Goal: Task Accomplishment & Management: Use online tool/utility

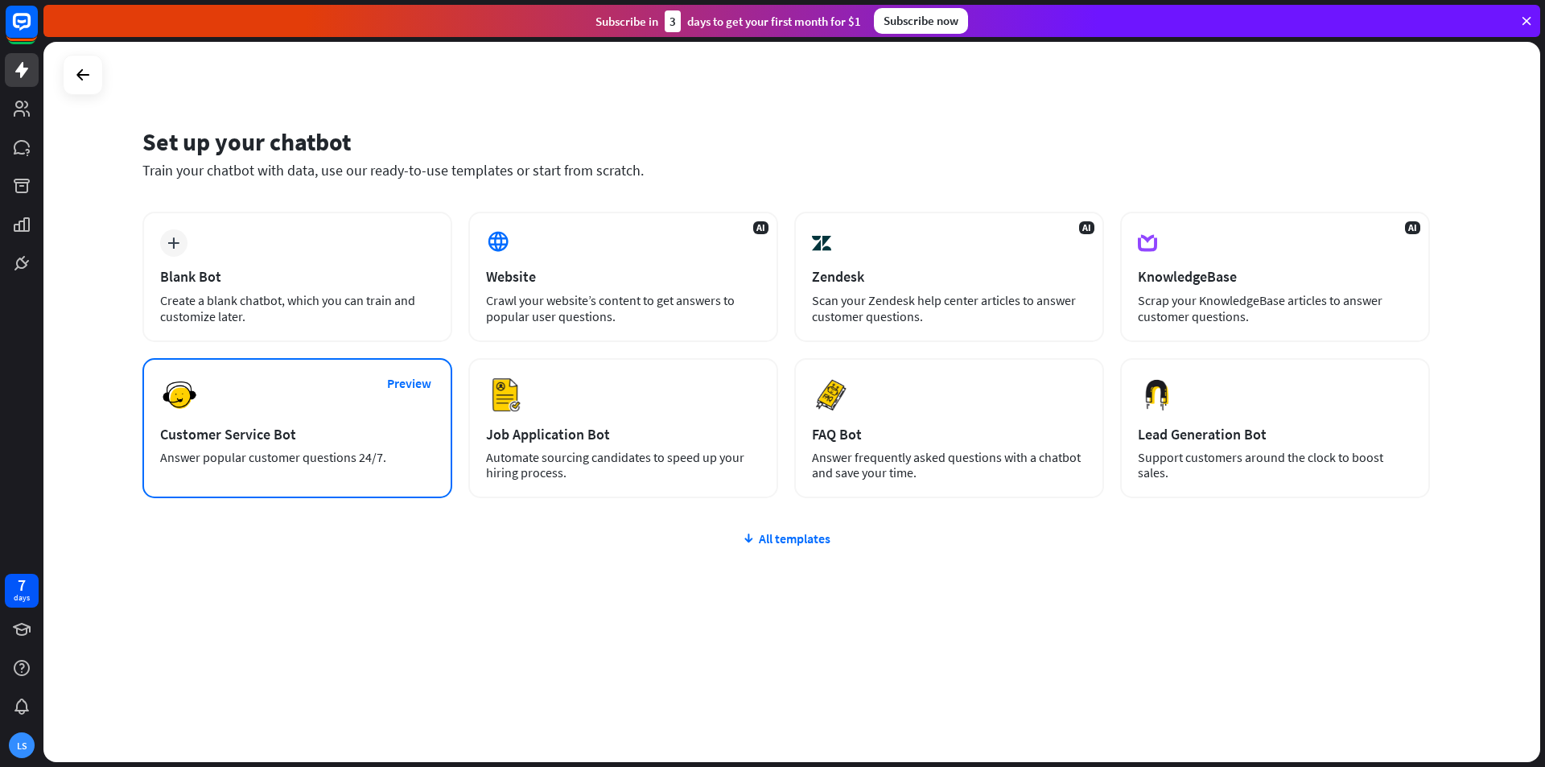
click at [248, 455] on div "Answer popular customer questions 24/7." at bounding box center [297, 457] width 274 height 15
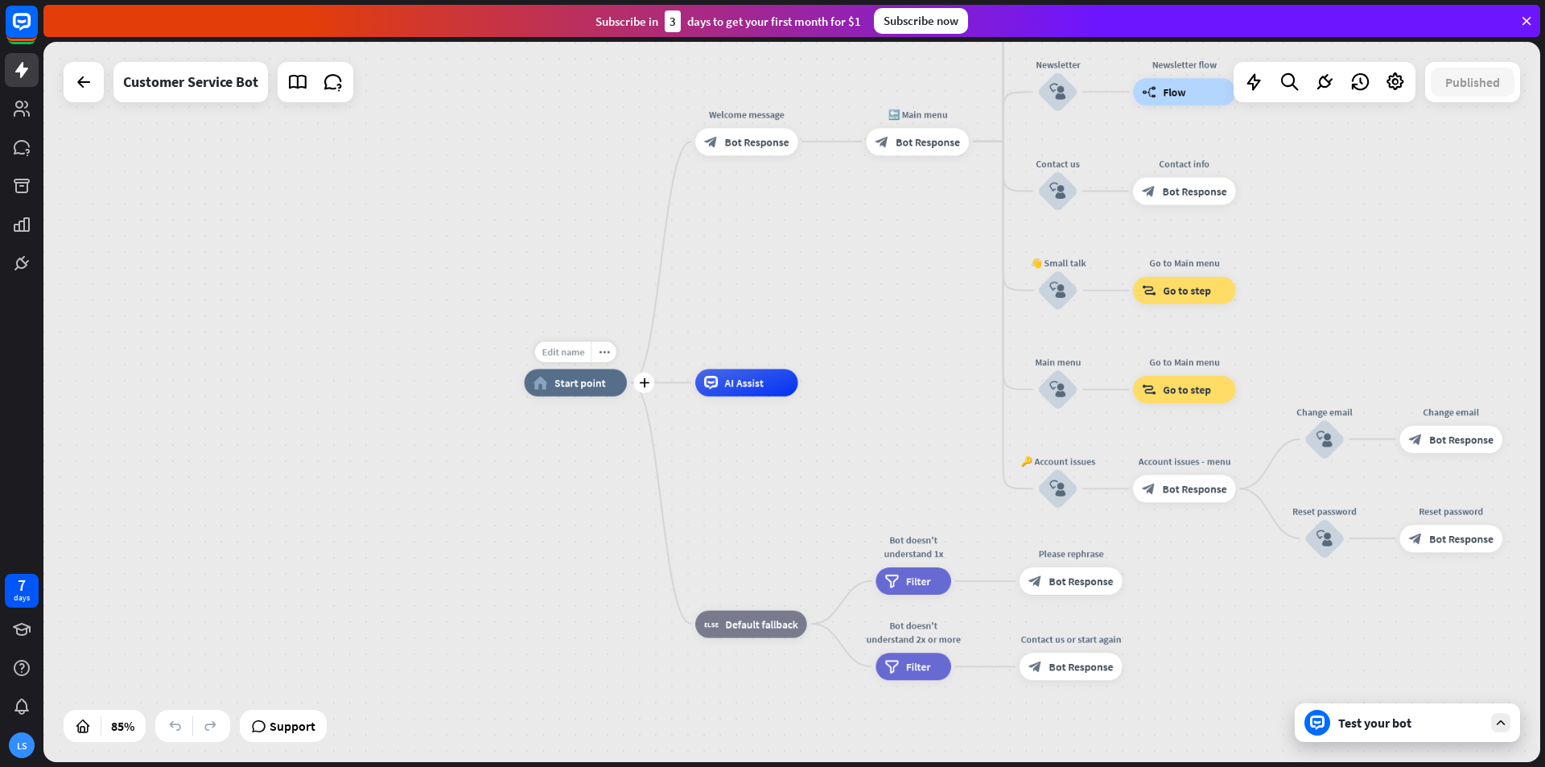
click at [578, 352] on span "Edit name" at bounding box center [562, 352] width 43 height 12
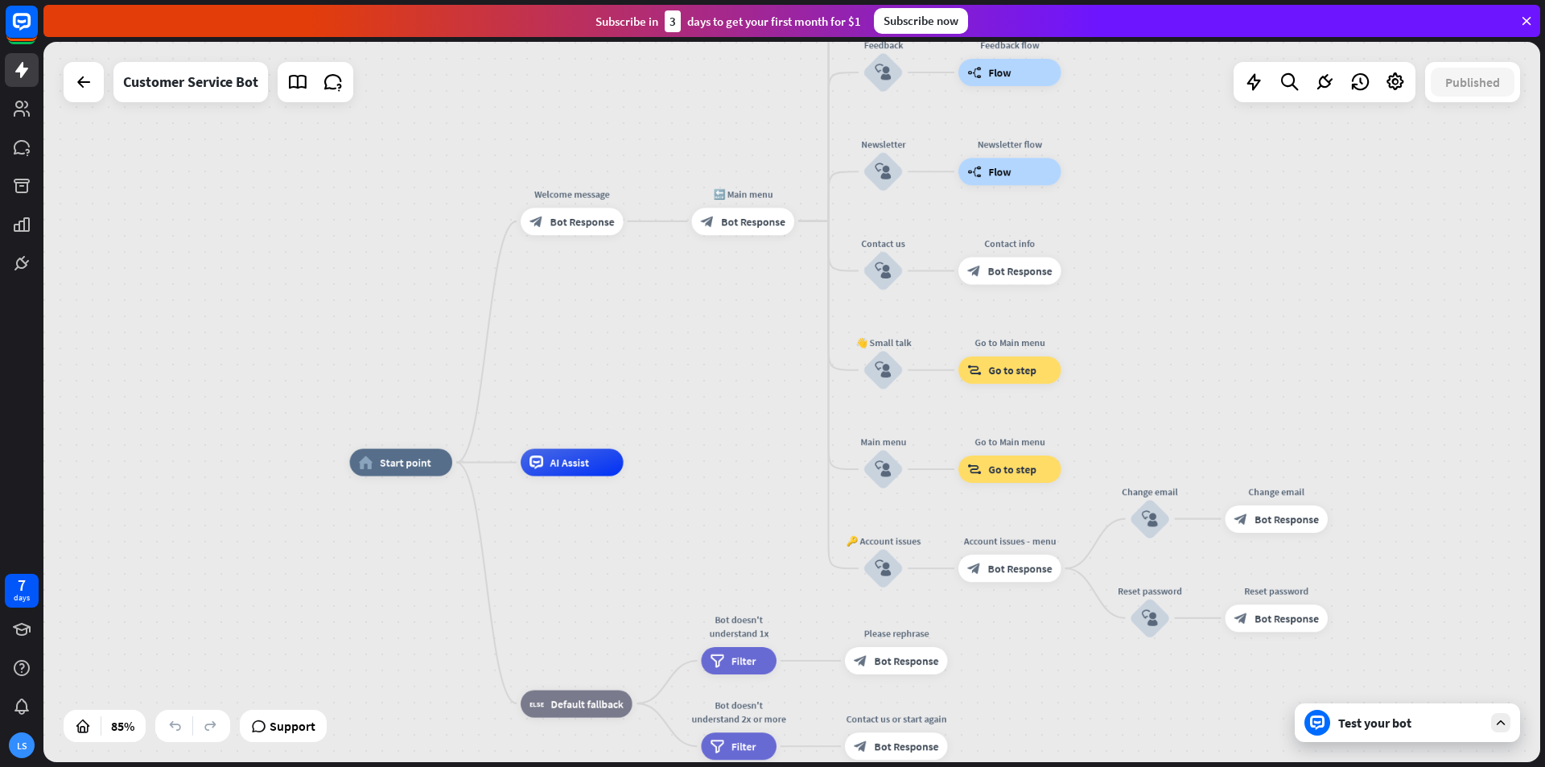
drag, startPoint x: 548, startPoint y: 291, endPoint x: 361, endPoint y: 369, distance: 202.3
click at [364, 372] on div "home_2 Start point Welcome message block_bot_response Bot Response 🔙 Main menu …" at bounding box center [791, 402] width 1496 height 720
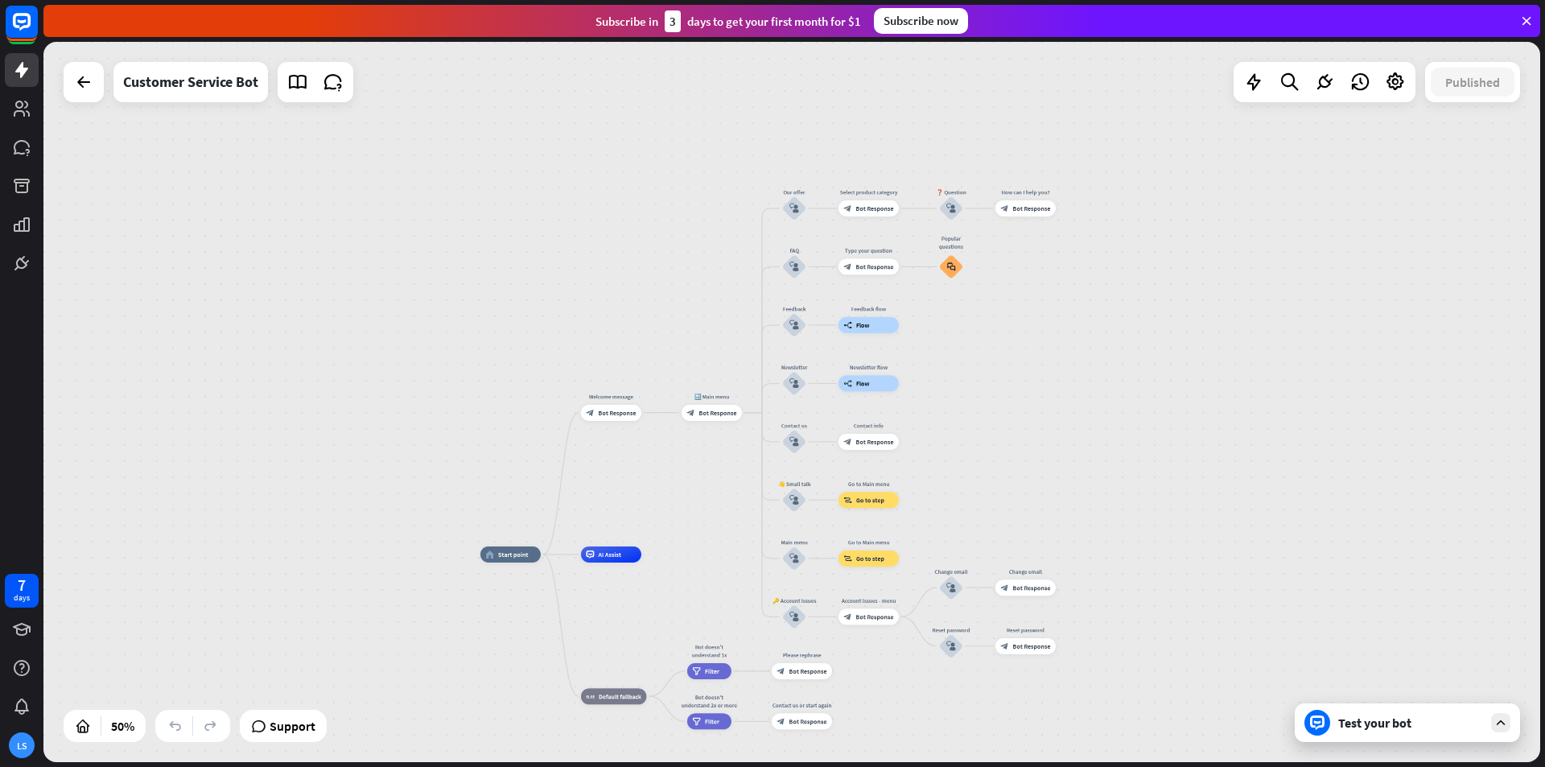
drag, startPoint x: 1092, startPoint y: 335, endPoint x: 903, endPoint y: 529, distance: 271.4
click at [929, 525] on div "home_2 Start point Welcome message block_bot_response Bot Response 🔙 Main menu …" at bounding box center [791, 402] width 1496 height 720
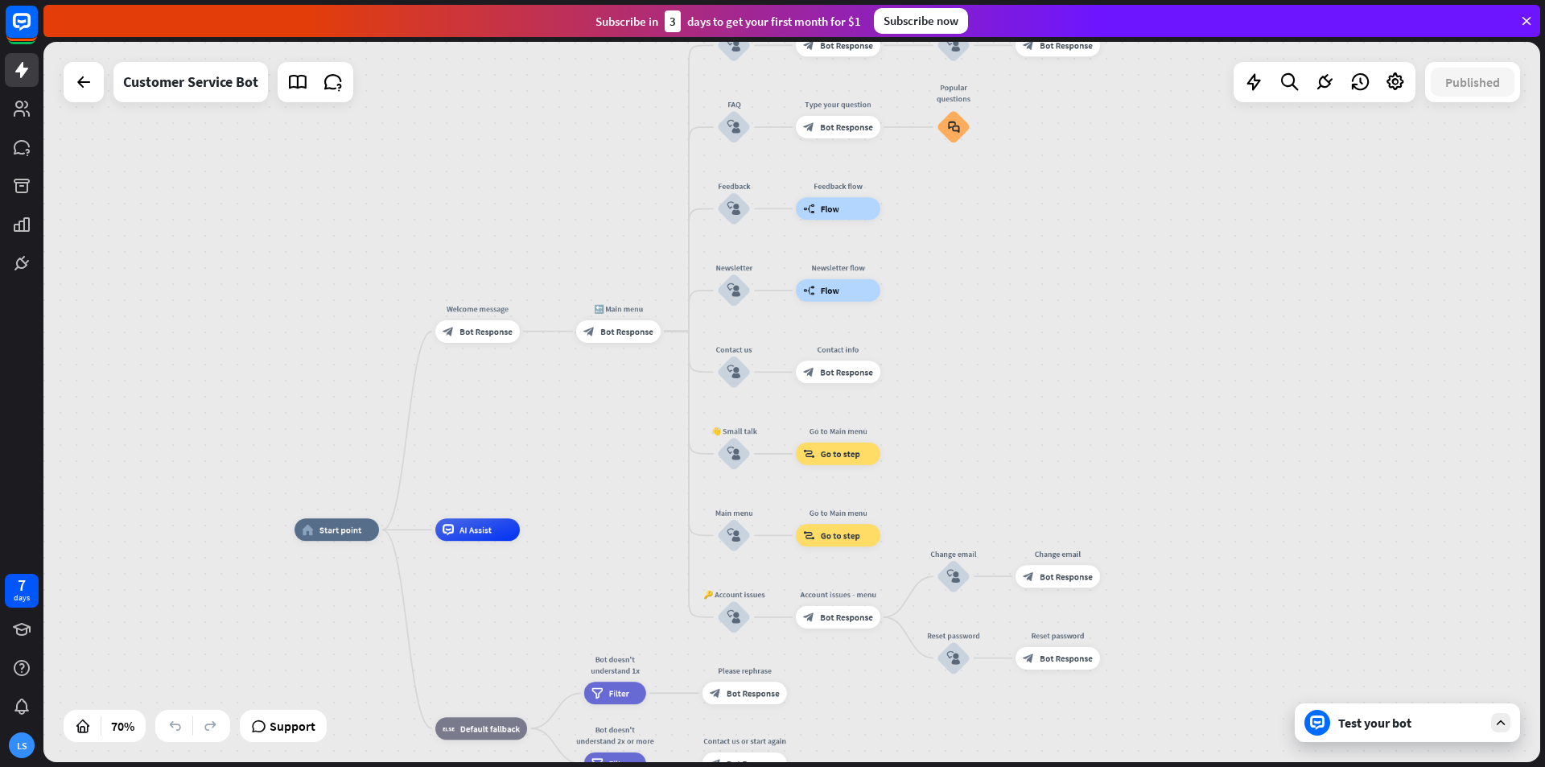
drag, startPoint x: 927, startPoint y: 484, endPoint x: 1051, endPoint y: 367, distance: 170.7
click at [1051, 367] on div "home_2 Start point Welcome message block_bot_response Bot Response 🔙 Main menu …" at bounding box center [791, 402] width 1496 height 720
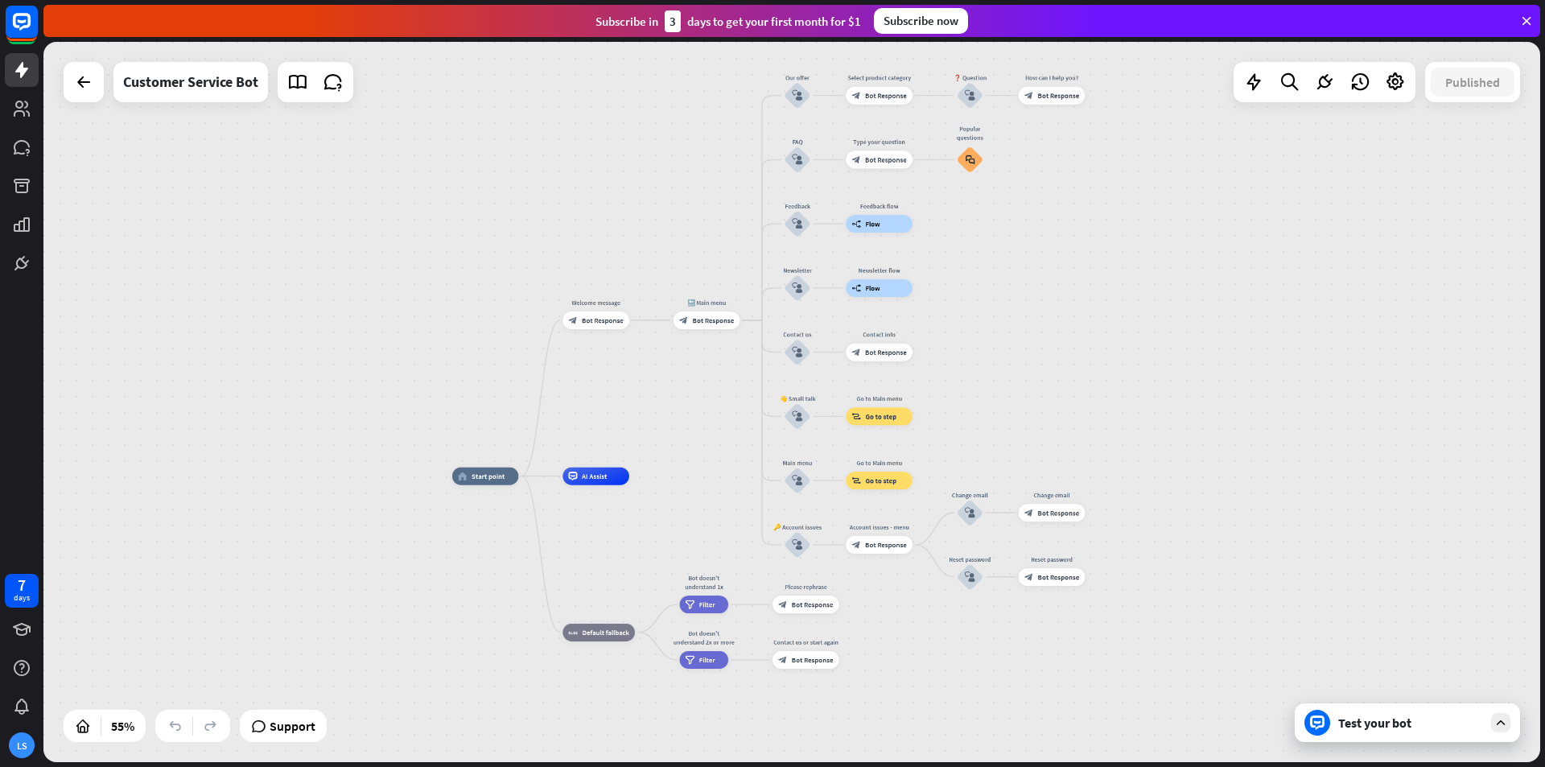
drag, startPoint x: 995, startPoint y: 630, endPoint x: 1003, endPoint y: 427, distance: 202.9
click at [1002, 476] on div "home_2 Start point Welcome message block_bot_response Bot Response 🔙 Main menu …" at bounding box center [863, 674] width 823 height 396
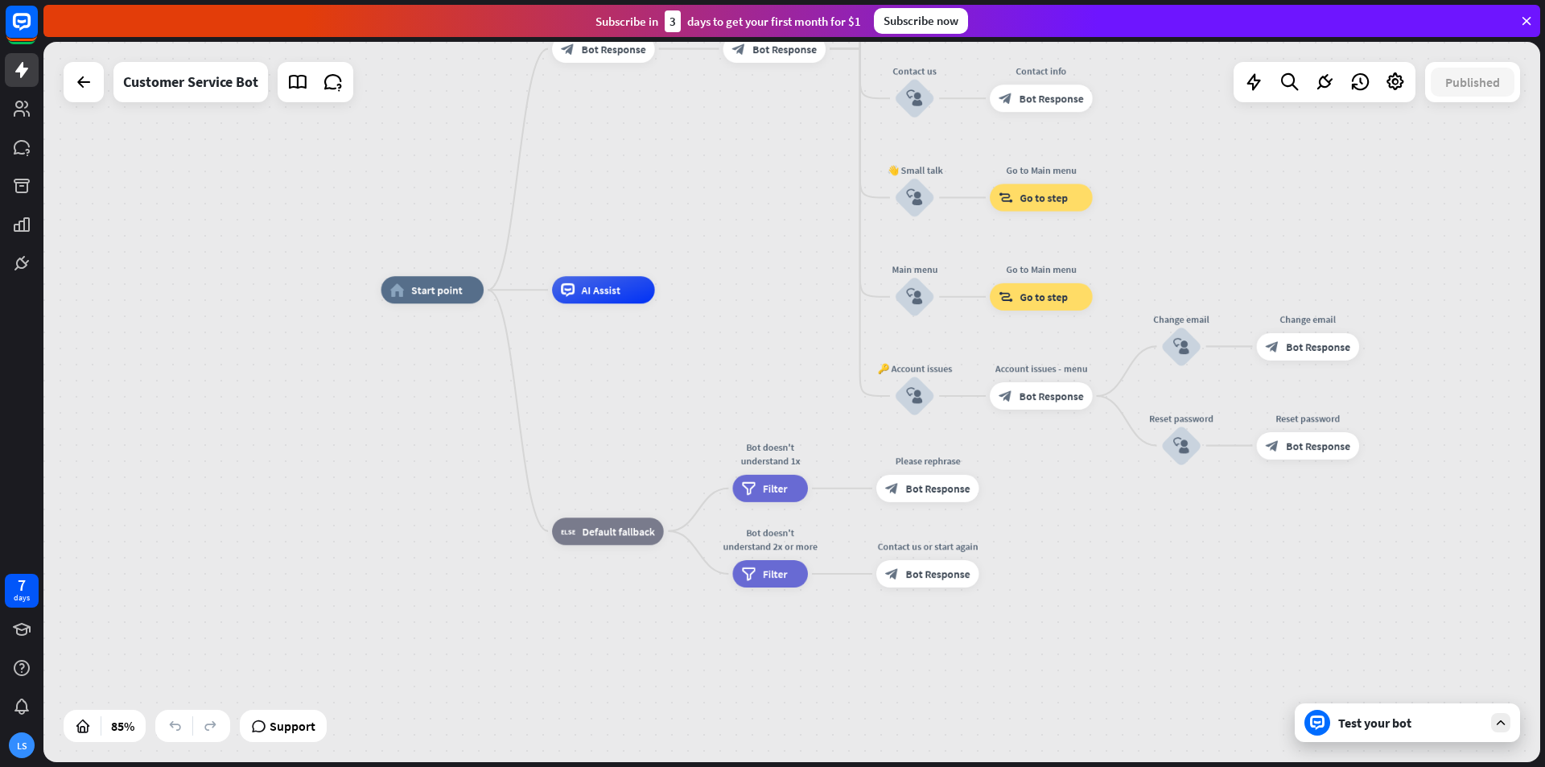
drag, startPoint x: 360, startPoint y: 525, endPoint x: 581, endPoint y: 613, distance: 237.2
click at [581, 613] on div "home_2 Start point Welcome message block_bot_response Bot Response 🔙 Main menu …" at bounding box center [1017, 596] width 1272 height 612
click at [86, 76] on icon at bounding box center [83, 81] width 19 height 19
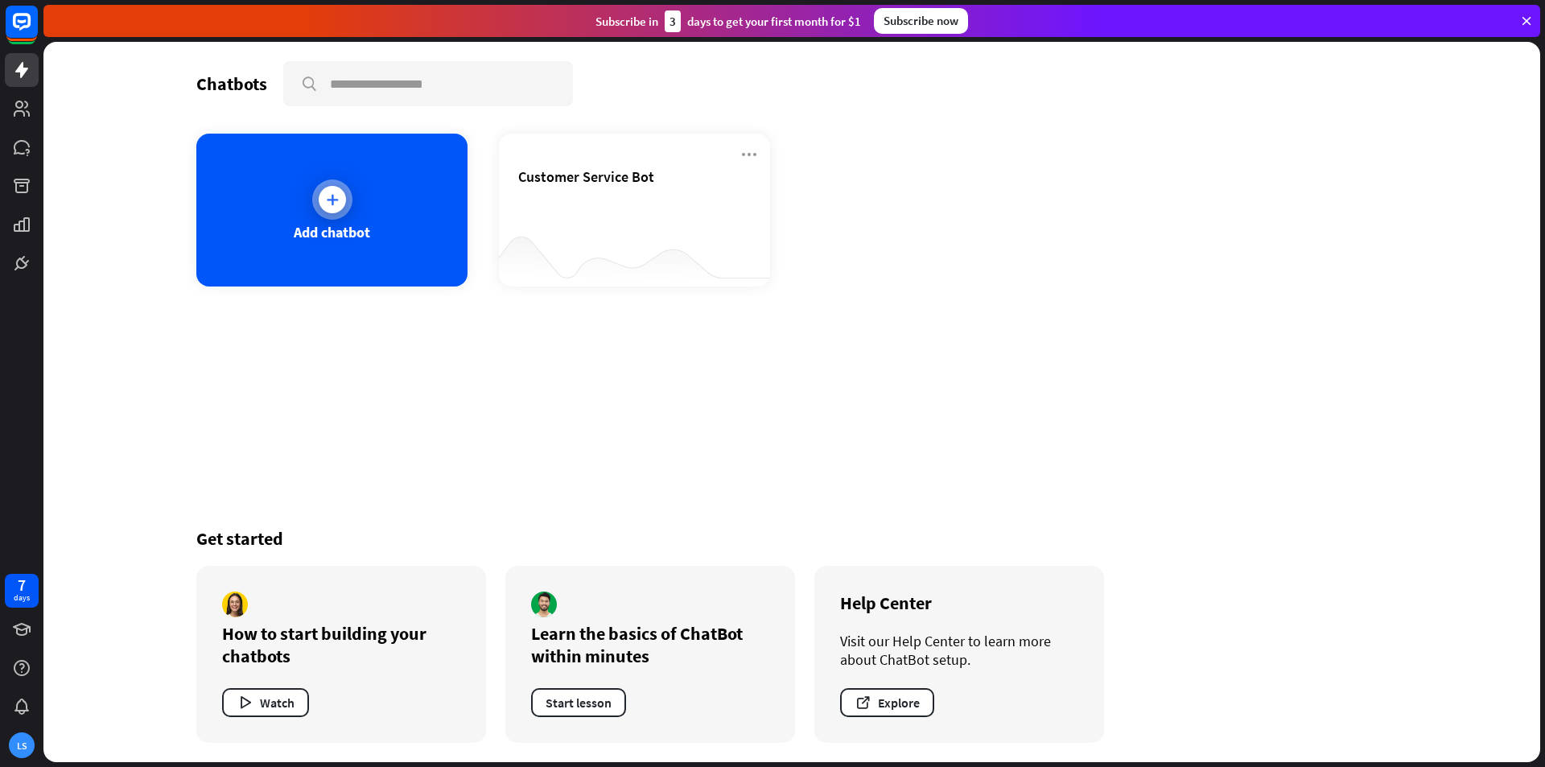
click at [237, 200] on div "Add chatbot" at bounding box center [331, 210] width 271 height 153
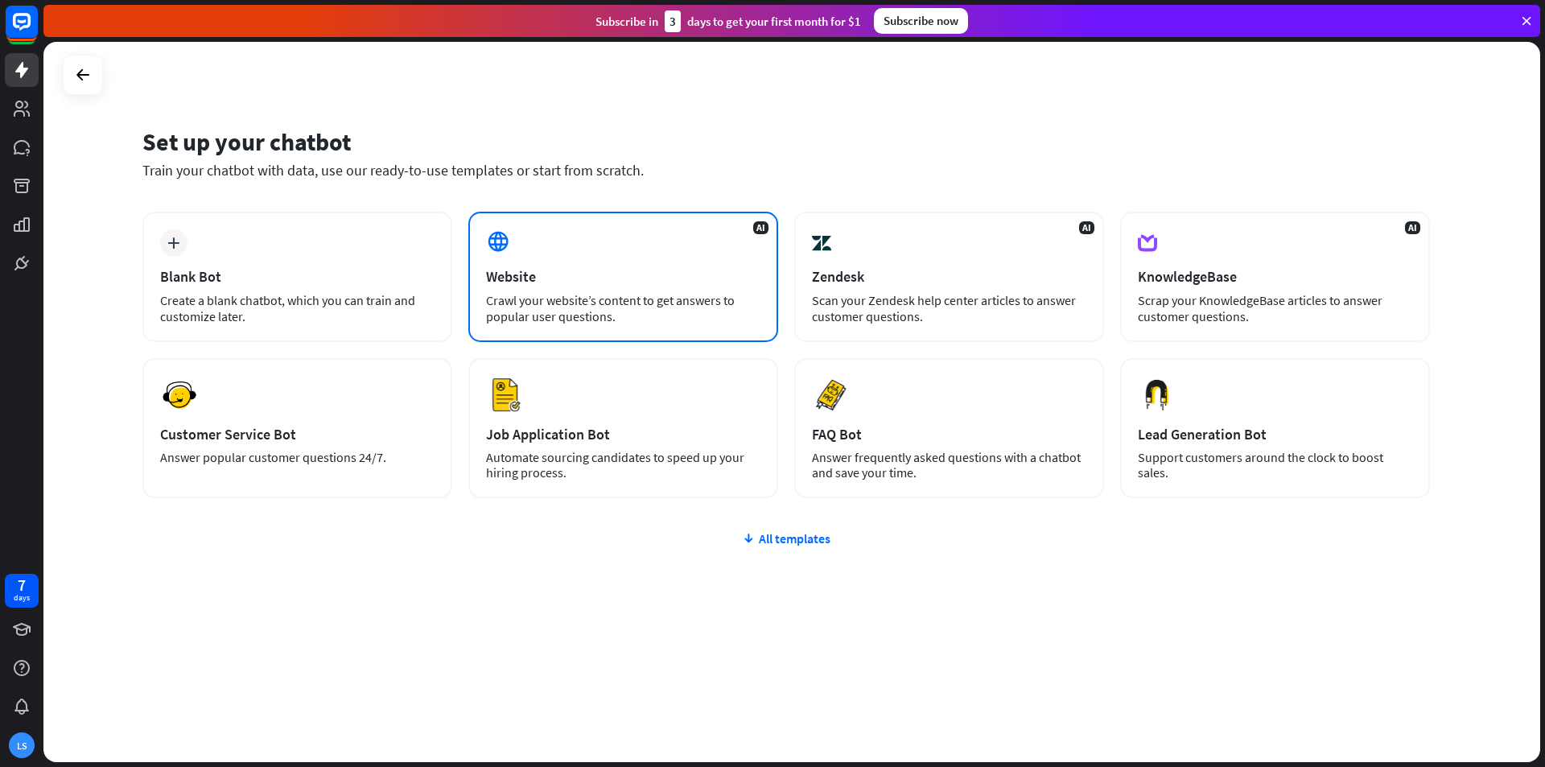
click at [541, 308] on div "Crawl your website’s content to get answers to popular user questions." at bounding box center [623, 308] width 274 height 32
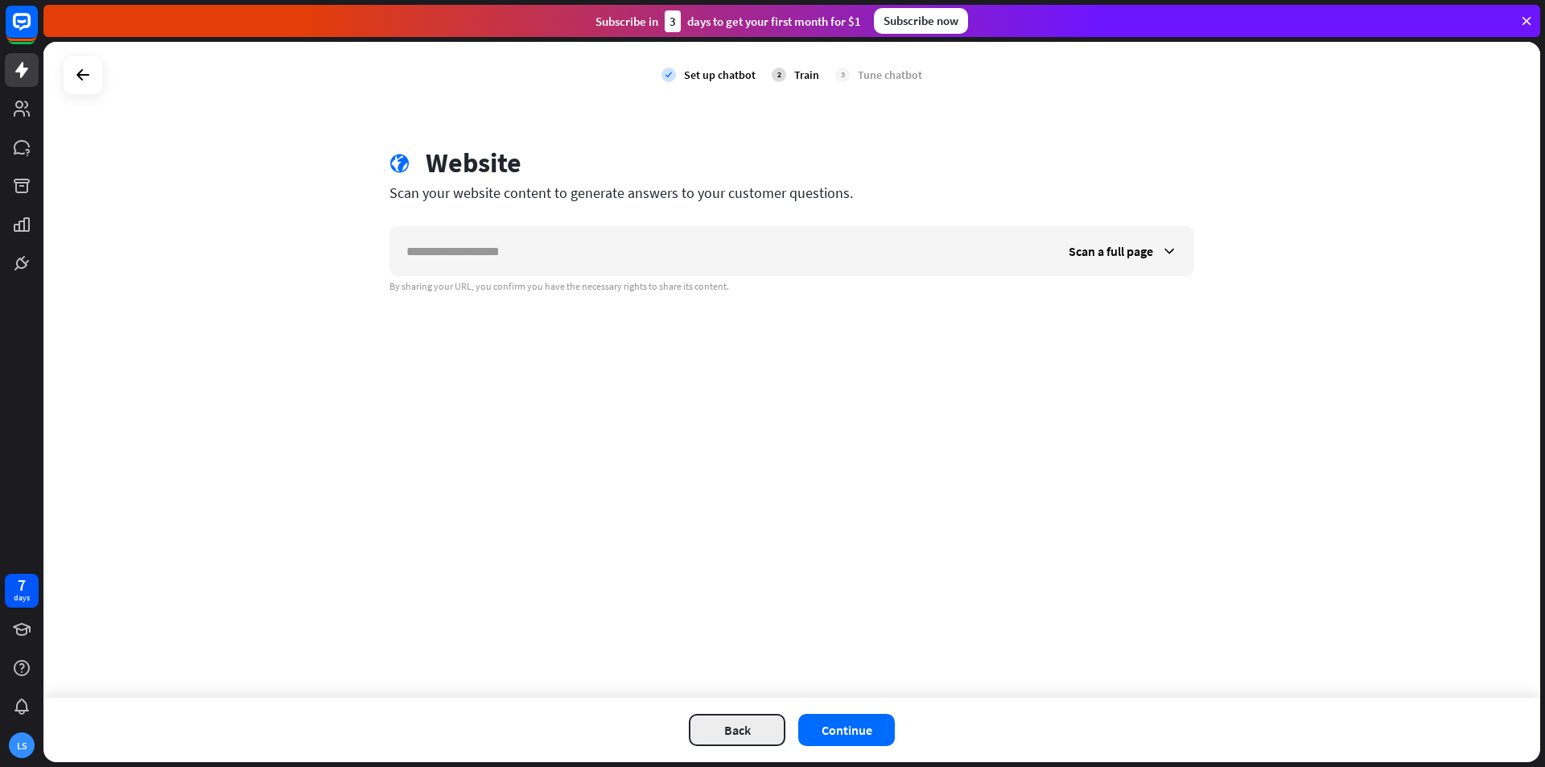
click at [725, 714] on button "Back" at bounding box center [737, 730] width 97 height 32
